Goal: Task Accomplishment & Management: Use online tool/utility

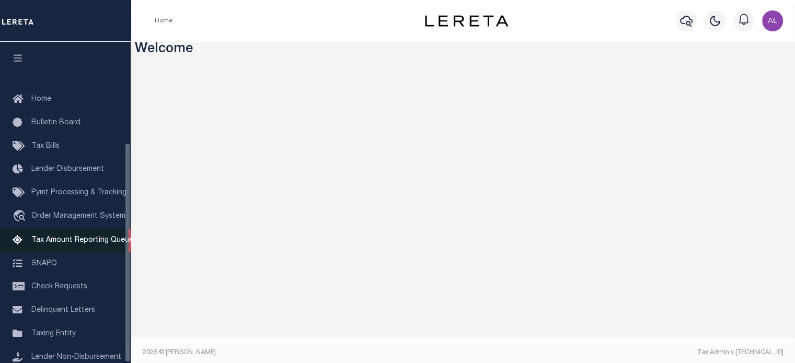
scroll to position [147, 0]
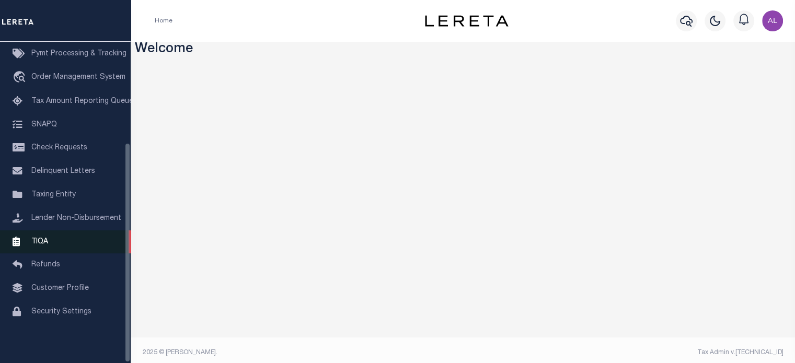
click at [56, 235] on link "TIQA" at bounding box center [65, 242] width 131 height 24
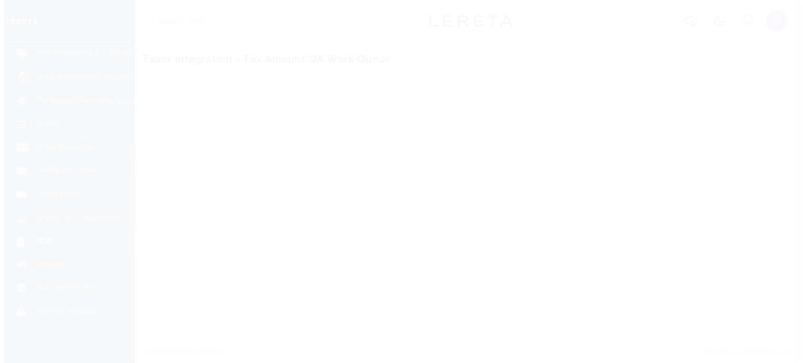
scroll to position [147, 0]
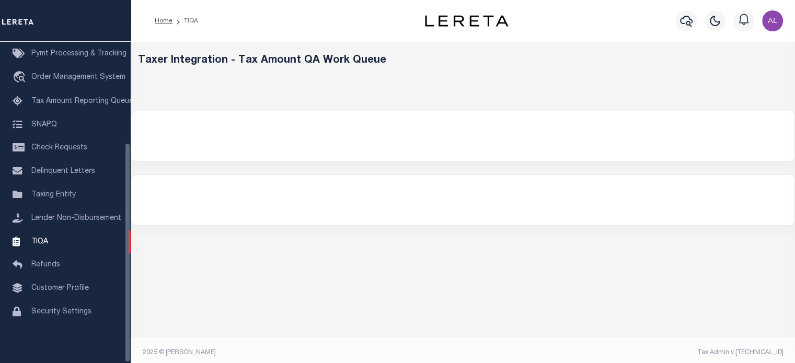
select select "200"
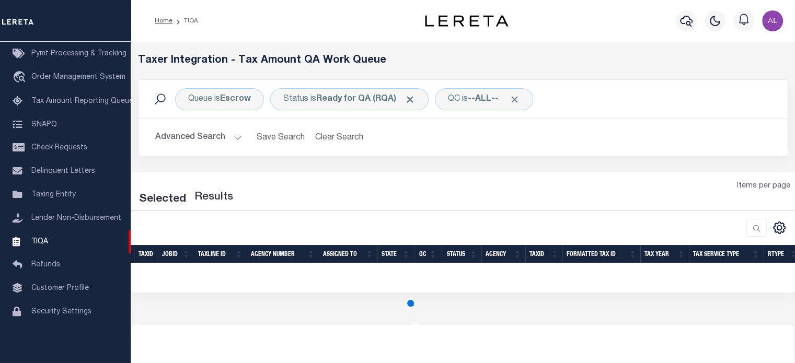
select select "200"
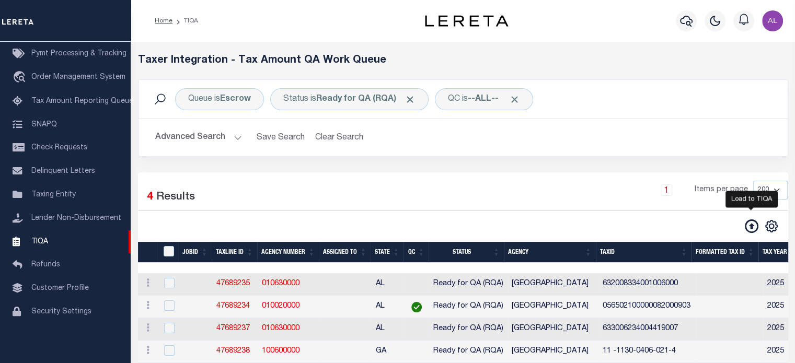
click at [754, 227] on icon at bounding box center [752, 227] width 14 height 14
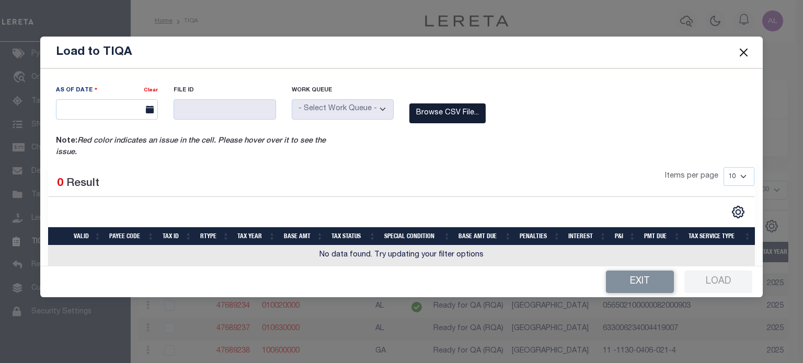
click at [466, 115] on label "Browse CSV File..." at bounding box center [447, 113] width 76 height 20
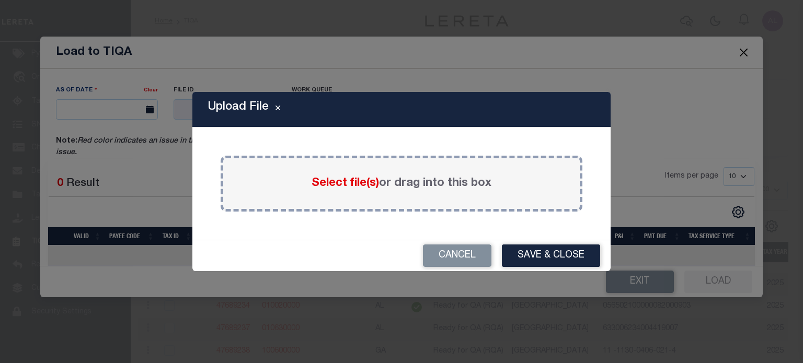
click at [317, 184] on span "Select file(s)" at bounding box center [345, 183] width 67 height 11
click at [0, 0] on input "Select file(s) or drag into this box" at bounding box center [0, 0] width 0 height 0
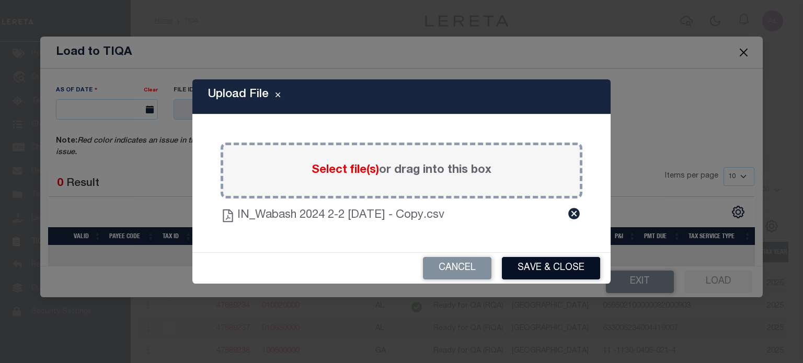
click at [544, 271] on button "Save & Close" at bounding box center [551, 268] width 98 height 22
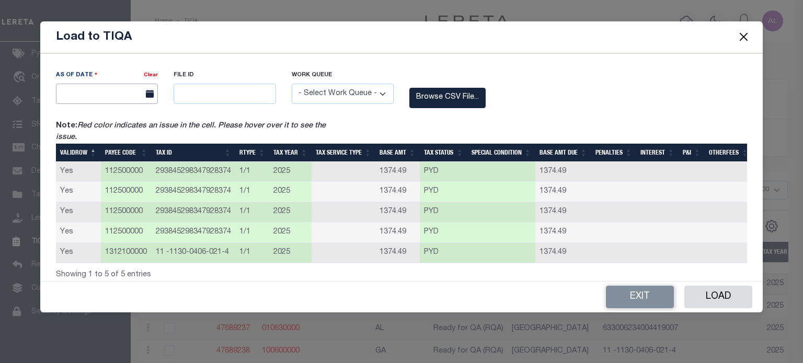
click at [120, 94] on input "text" at bounding box center [107, 94] width 102 height 20
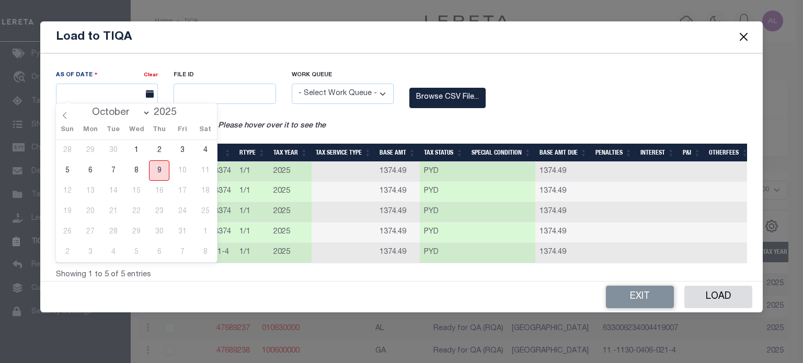
click at [153, 171] on span "9" at bounding box center [159, 170] width 20 height 20
type input "[DATE]"
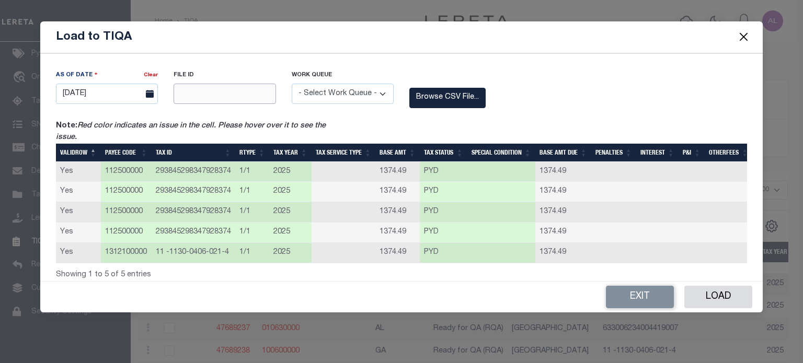
click at [222, 99] on input "text" at bounding box center [225, 94] width 102 height 20
type input "12345"
click at [322, 91] on select "- Select Work Queue - Delinquent Escrow" at bounding box center [343, 94] width 102 height 20
select select "ESC"
click at [292, 84] on select "- Select Work Queue - Delinquent Escrow" at bounding box center [343, 94] width 102 height 20
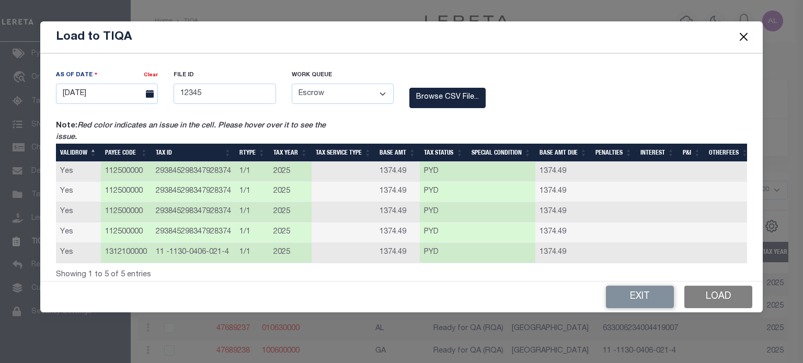
click at [707, 303] on button "Load" at bounding box center [718, 297] width 68 height 22
